Goal: Task Accomplishment & Management: Manage account settings

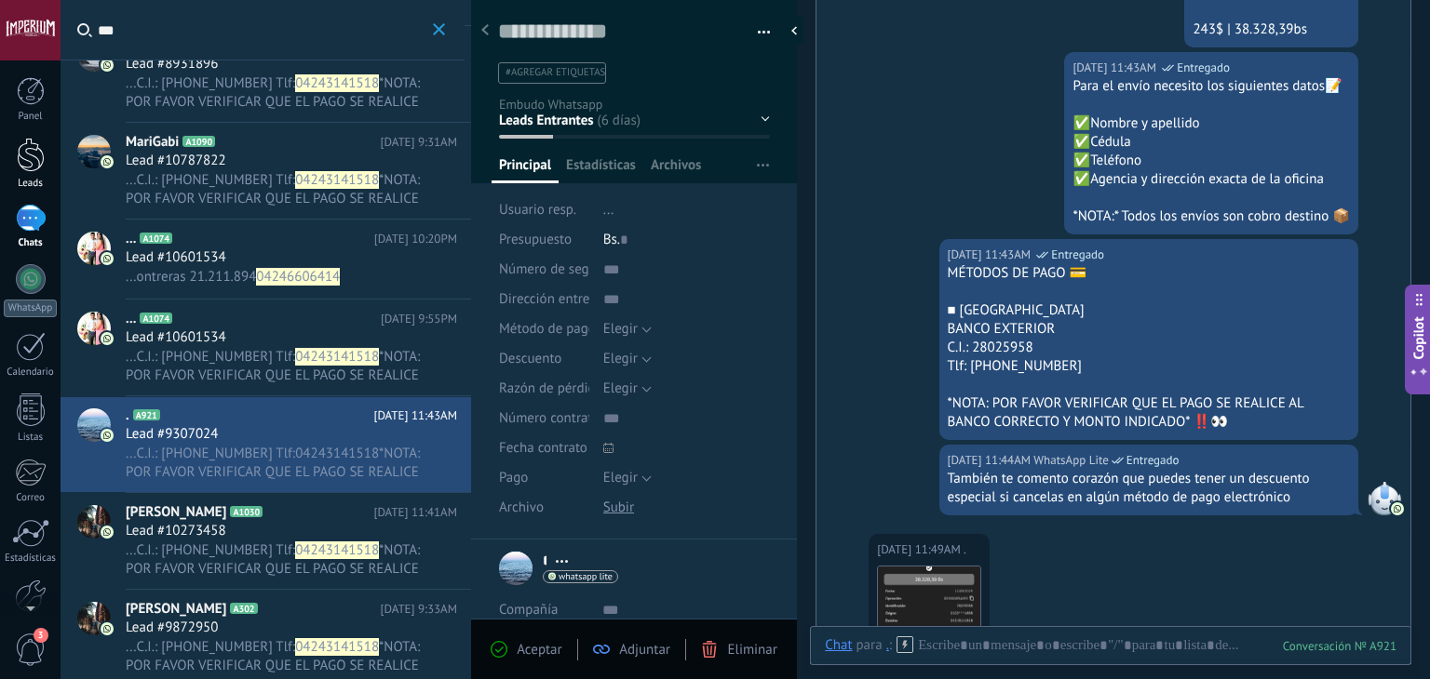
click at [30, 161] on div at bounding box center [31, 155] width 28 height 34
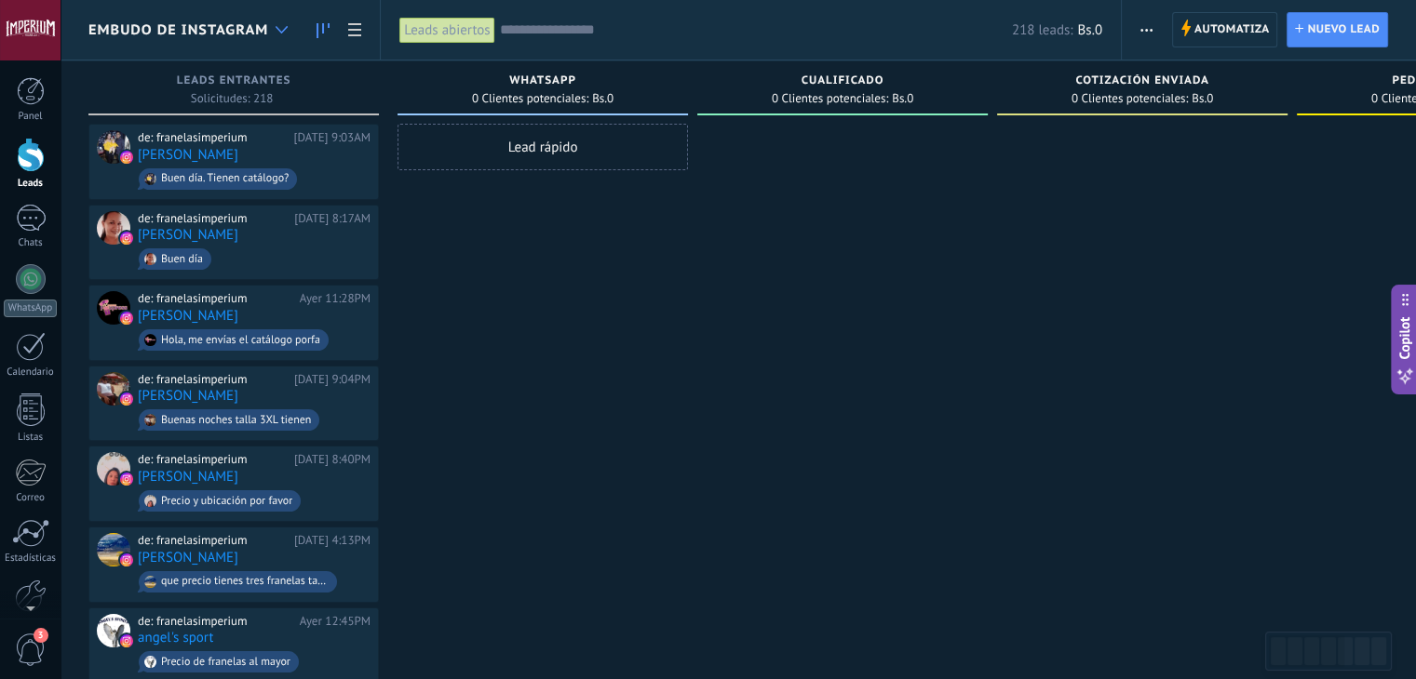
click at [287, 34] on div at bounding box center [281, 30] width 31 height 36
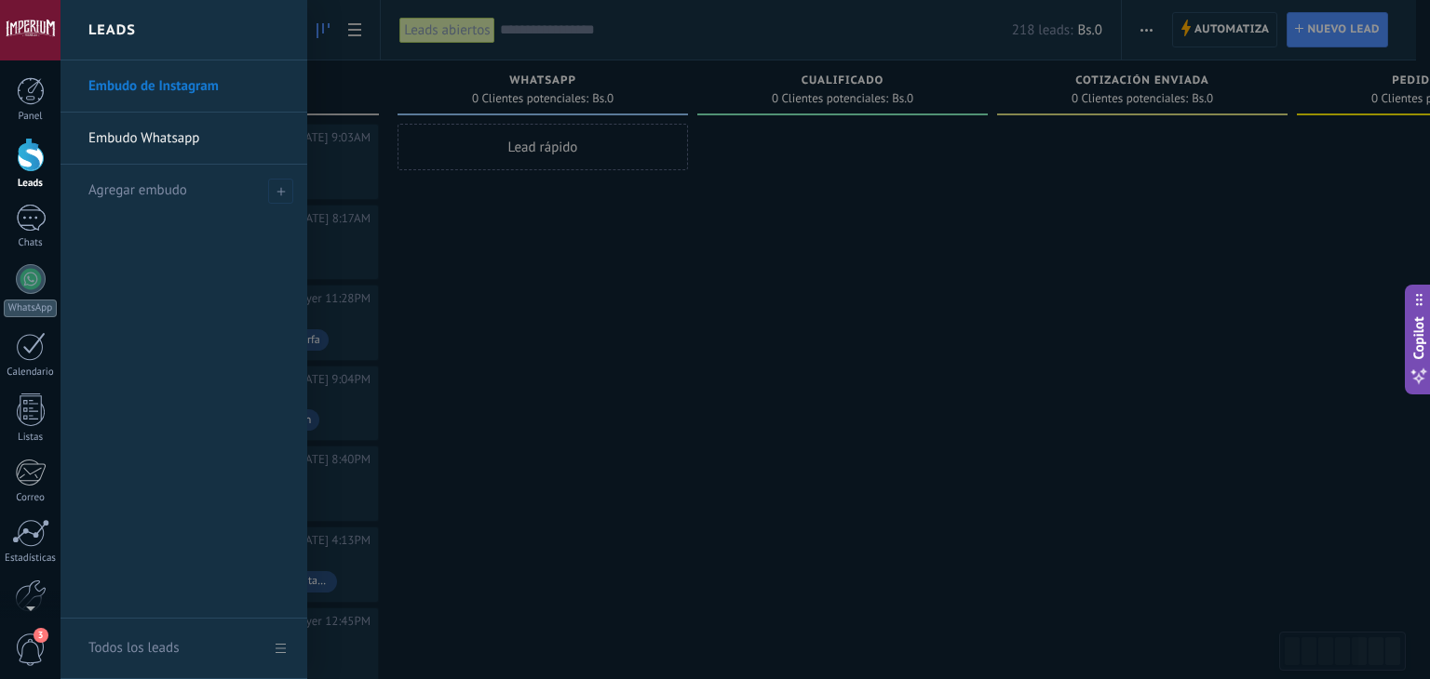
click at [287, 34] on div "Leads" at bounding box center [183, 30] width 247 height 60
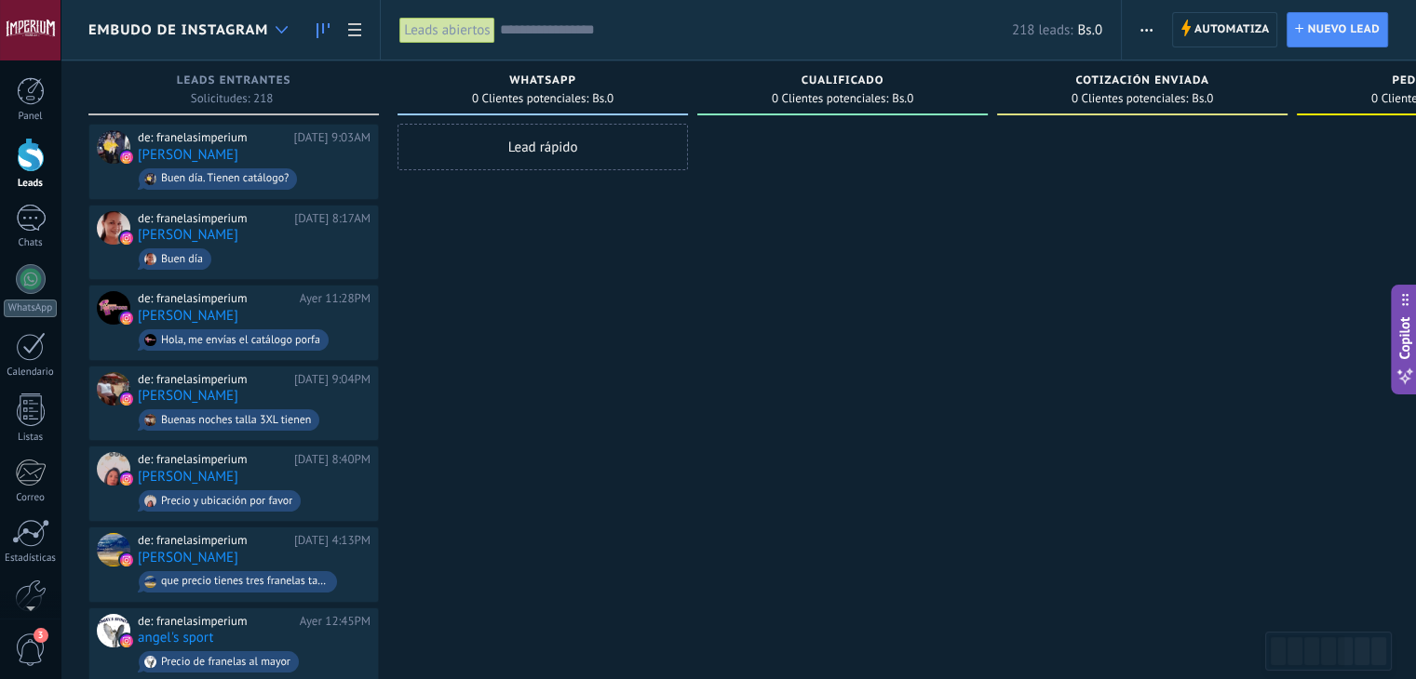
click at [275, 31] on div at bounding box center [281, 30] width 31 height 36
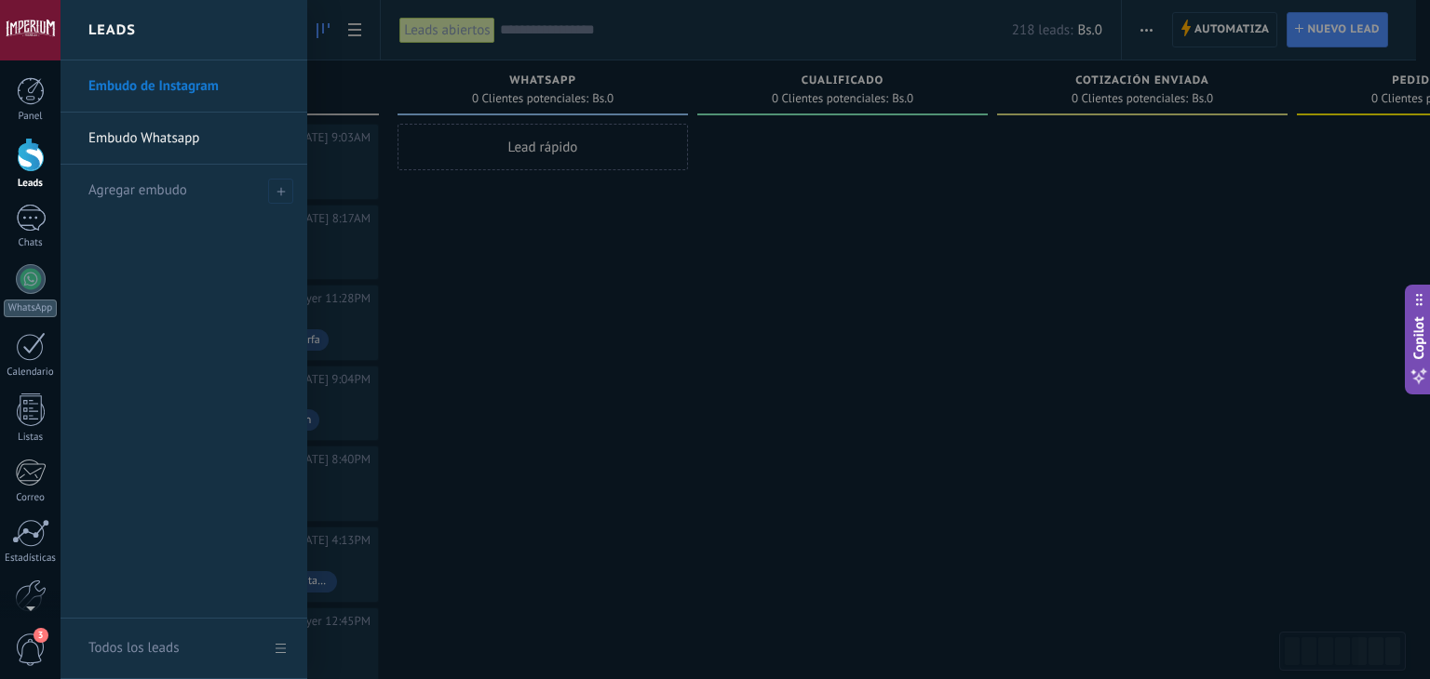
click at [216, 130] on link "Embudo Whatsapp" at bounding box center [188, 139] width 200 height 52
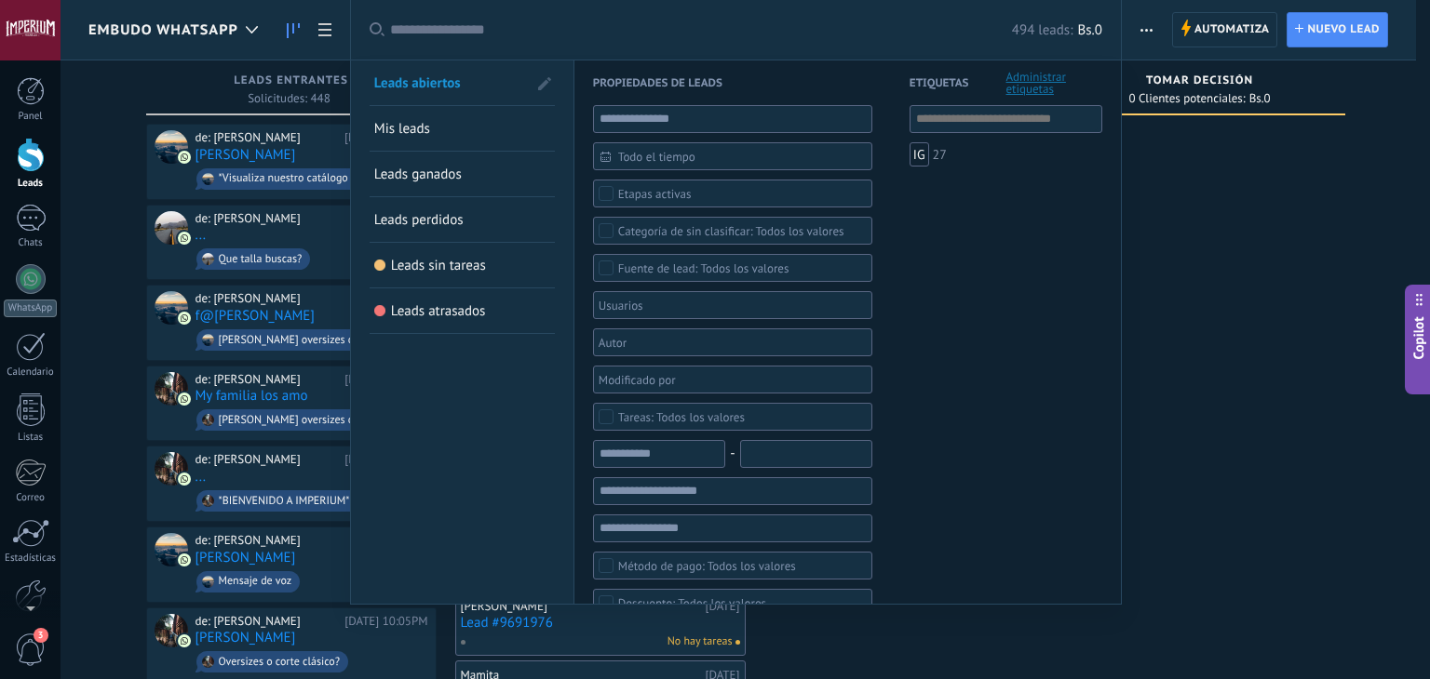
click at [563, 35] on input "text" at bounding box center [701, 30] width 622 height 20
click at [548, 33] on input "text" at bounding box center [740, 30] width 543 height 20
click at [657, 157] on span "Todo el tiempo" at bounding box center [740, 157] width 244 height 14
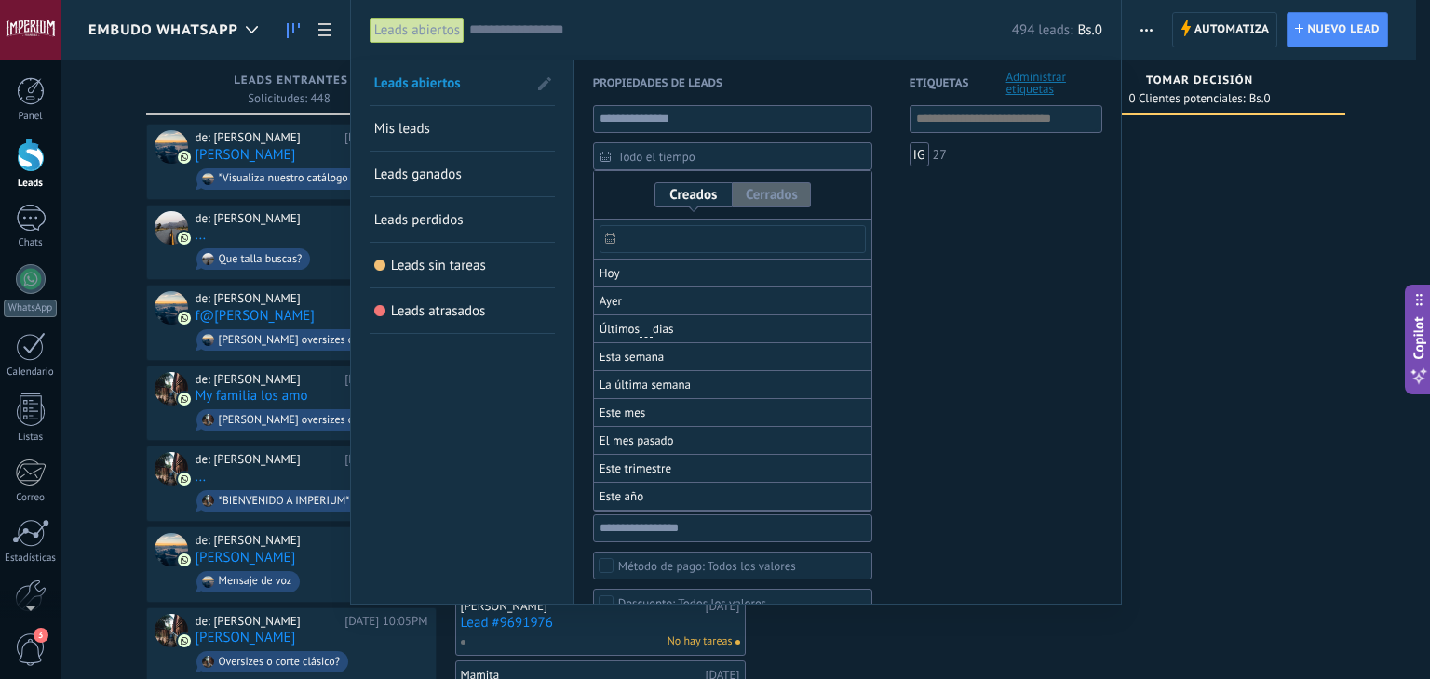
click at [763, 198] on label at bounding box center [771, 194] width 78 height 25
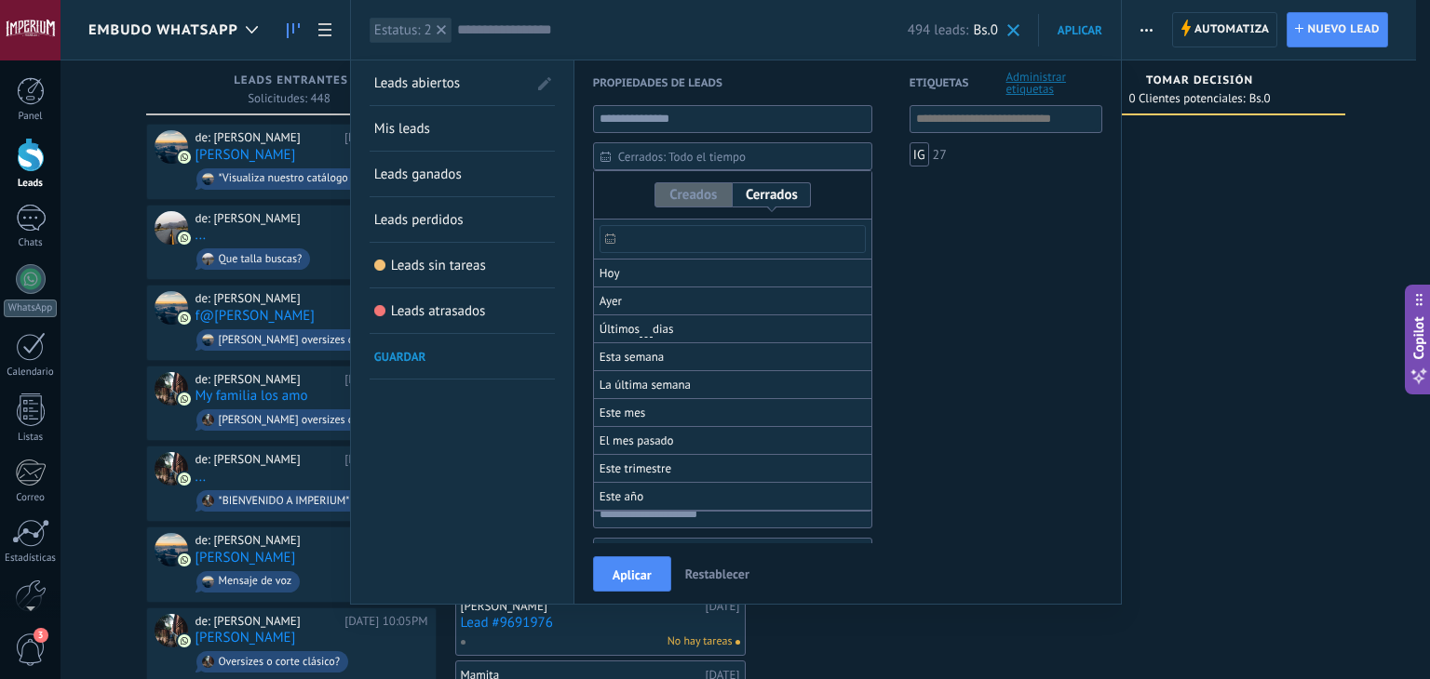
click at [676, 188] on label at bounding box center [693, 194] width 78 height 25
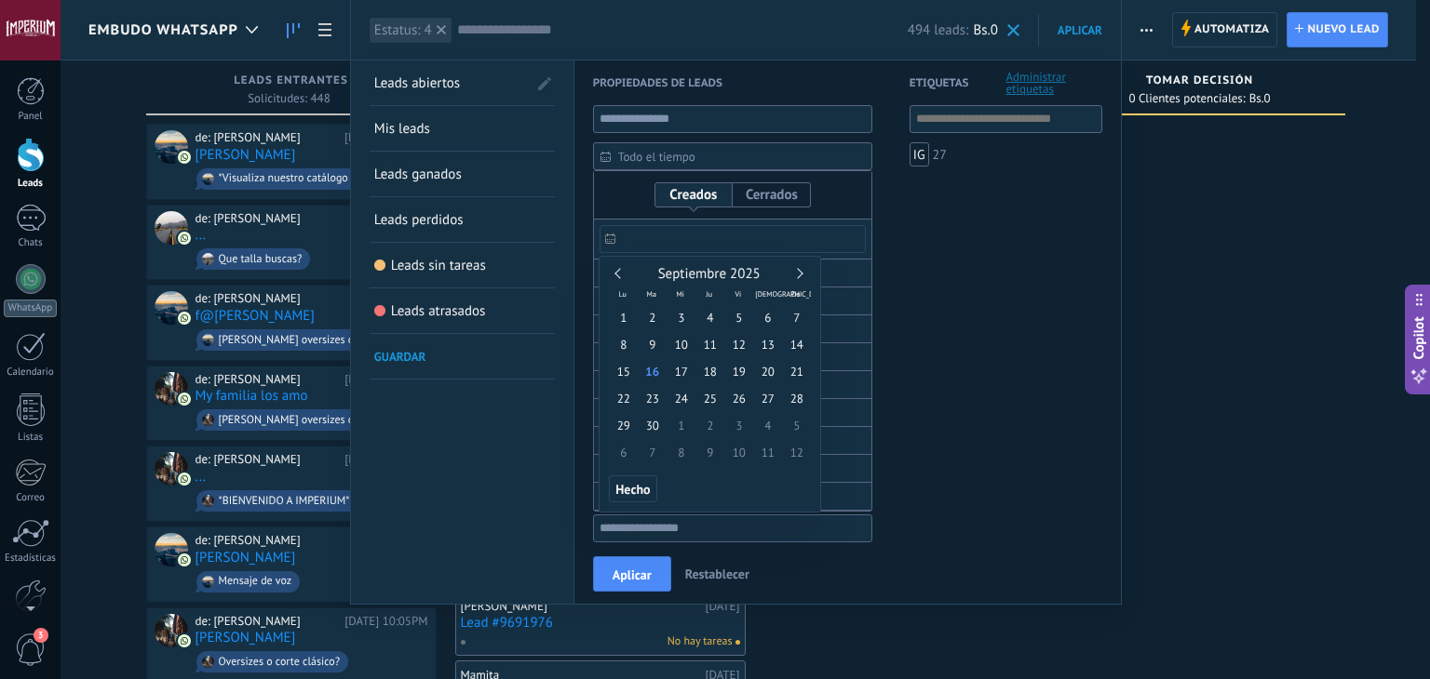
click at [696, 231] on input "text" at bounding box center [732, 239] width 266 height 28
click at [775, 342] on span "13" at bounding box center [767, 344] width 29 height 27
type input "**********"
click at [640, 371] on span "16" at bounding box center [652, 371] width 29 height 27
click at [623, 492] on span "Hecho" at bounding box center [632, 489] width 34 height 13
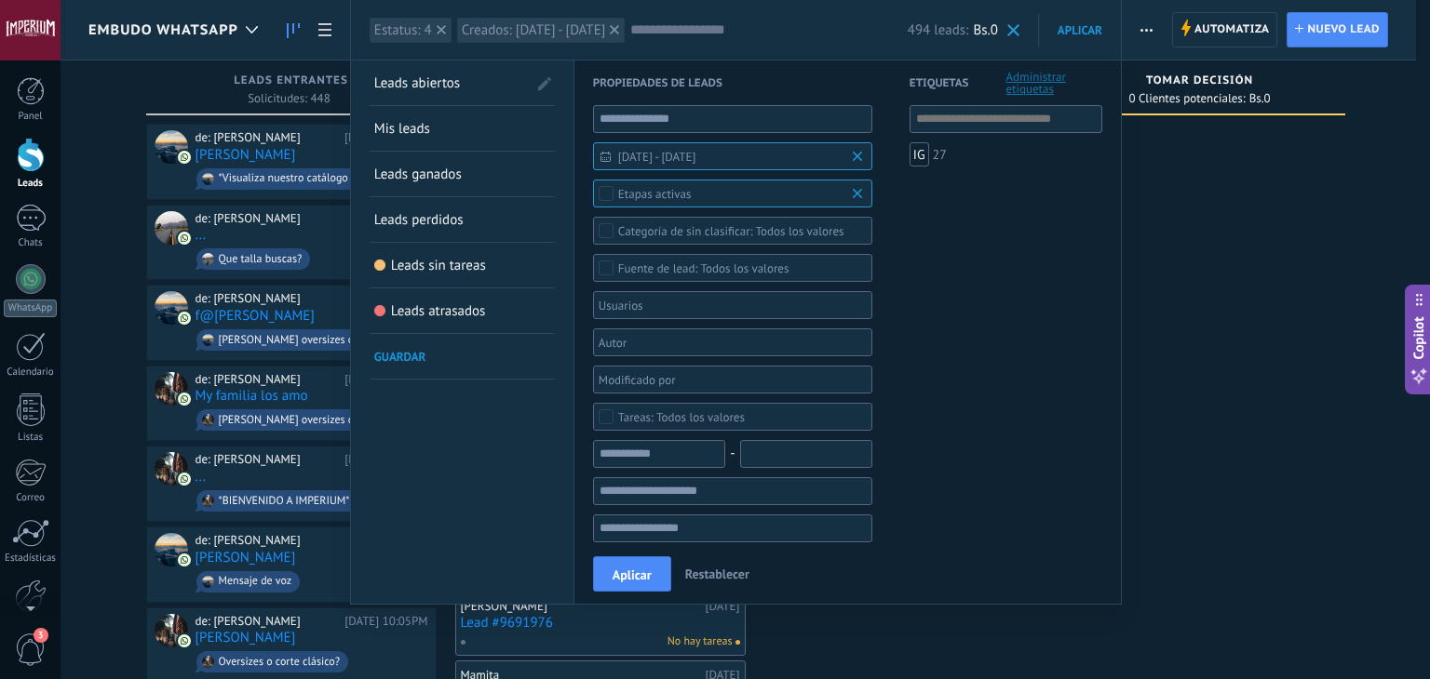
click at [628, 563] on button "Aplicar" at bounding box center [632, 574] width 78 height 35
